Goal: Task Accomplishment & Management: Use online tool/utility

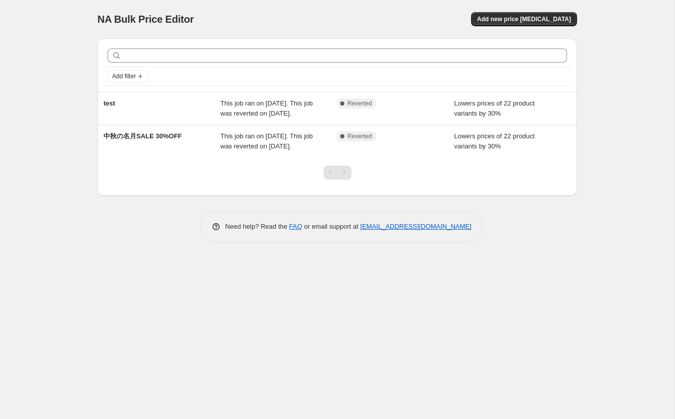
click at [621, 146] on div "NA Bulk Price Editor. This page is ready NA Bulk Price Editor Add new price cha…" at bounding box center [337, 209] width 674 height 419
click at [620, 138] on div "NA Bulk Price Editor. This page is ready NA Bulk Price Editor Add new price cha…" at bounding box center [337, 209] width 674 height 419
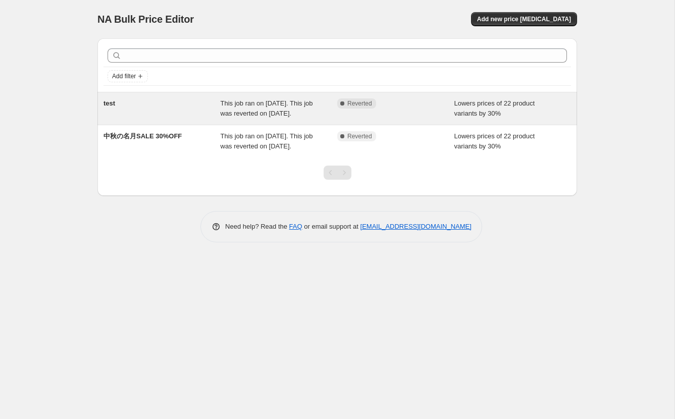
click at [271, 115] on span "This job ran on 2025年9月21日. This job was reverted on 2025年9月21日." at bounding box center [267, 108] width 92 height 18
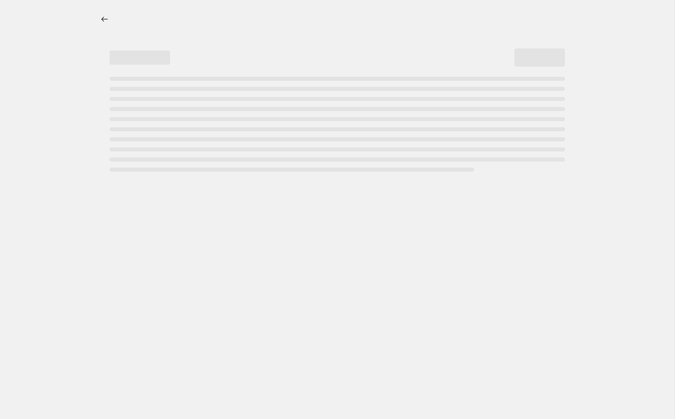
select select "percentage"
select select "collection"
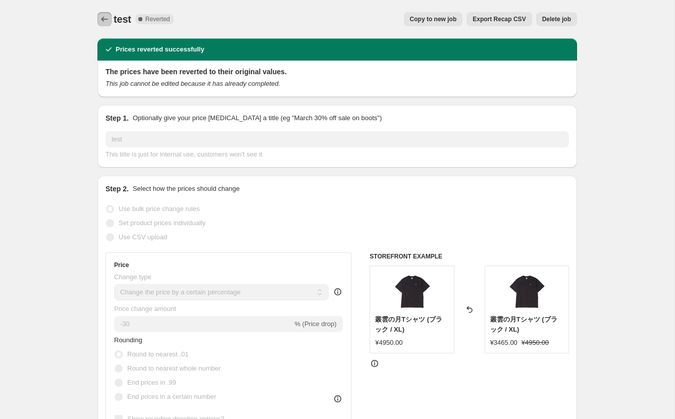
click at [103, 20] on icon "Price change jobs" at bounding box center [104, 19] width 10 height 10
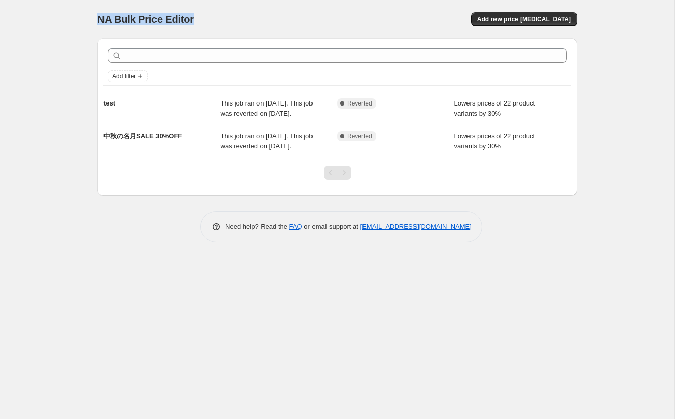
drag, startPoint x: 95, startPoint y: 15, endPoint x: 195, endPoint y: 24, distance: 100.3
click at [195, 24] on div "NA Bulk Price Editor. This page is ready NA Bulk Price Editor Add new price cha…" at bounding box center [337, 128] width 504 height 257
click at [198, 31] on div "NA Bulk Price Editor. This page is ready NA Bulk Price Editor Add new price cha…" at bounding box center [336, 19] width 479 height 38
drag, startPoint x: 95, startPoint y: 20, endPoint x: 209, endPoint y: 18, distance: 114.1
click at [209, 18] on div "NA Bulk Price Editor. This page is ready NA Bulk Price Editor Add new price cha…" at bounding box center [337, 128] width 504 height 257
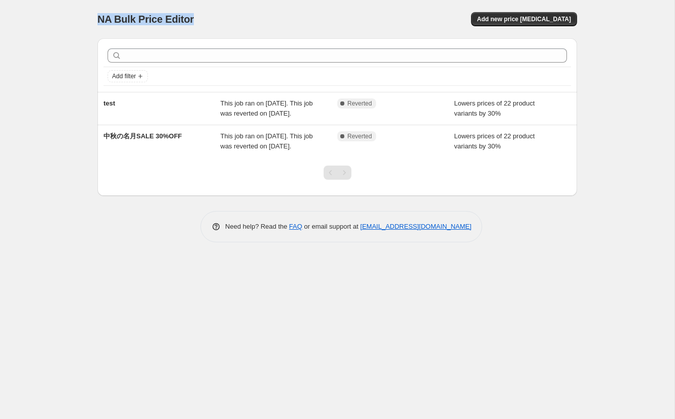
copy span "NA Bulk Price Editor"
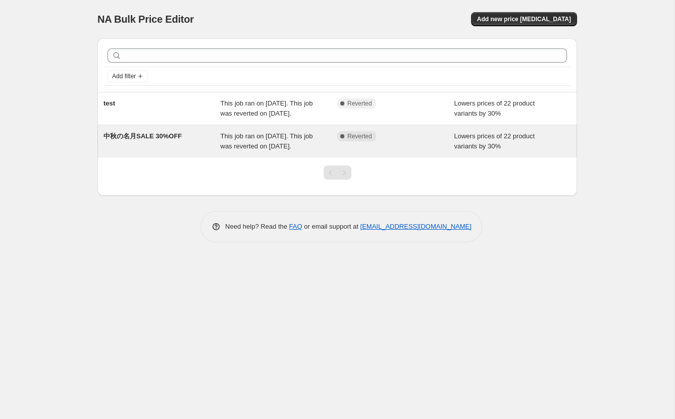
click at [250, 151] on div "This job ran on [DATE]. This job was reverted on [DATE]." at bounding box center [279, 141] width 117 height 20
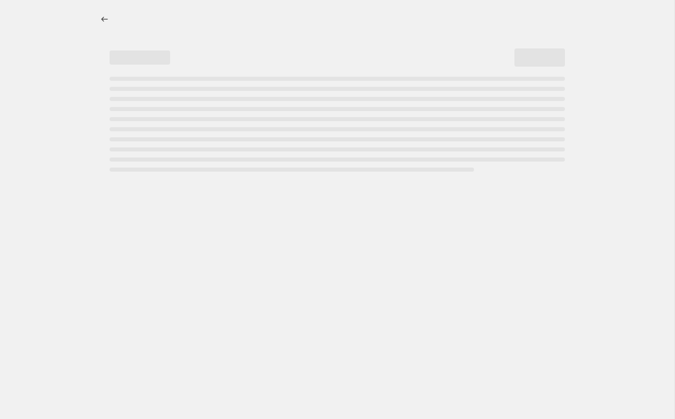
select select "percentage"
select select "collection"
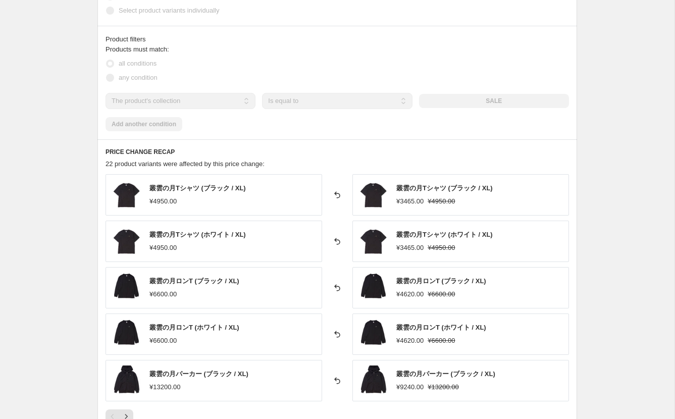
scroll to position [639, 0]
